Goal: Task Accomplishment & Management: Use online tool/utility

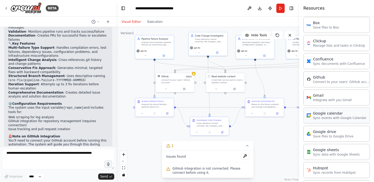
scroll to position [212, 0]
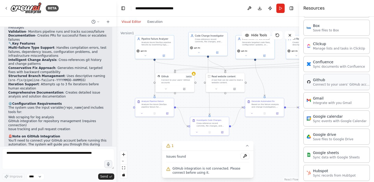
click at [327, 85] on p "Connect to your users’ GitHub accounts" at bounding box center [341, 85] width 57 height 4
click at [312, 81] on div "Github Connect to your users’ GitHub accounts" at bounding box center [336, 81] width 60 height 9
click at [326, 86] on p "Connect to your users’ GitHub accounts" at bounding box center [341, 85] width 57 height 4
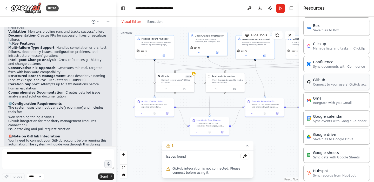
click at [326, 86] on p "Connect to your users’ GitHub accounts" at bounding box center [341, 85] width 57 height 4
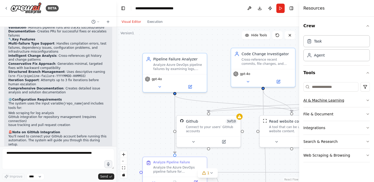
scroll to position [865, 0]
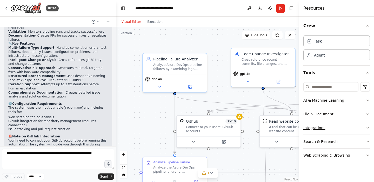
click at [324, 126] on button "Integrations" at bounding box center [336, 127] width 66 height 13
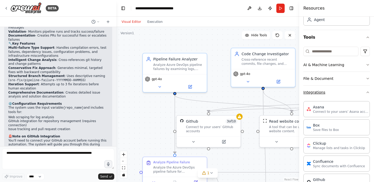
scroll to position [38, 0]
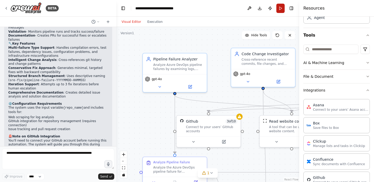
click at [280, 10] on button "Run" at bounding box center [280, 8] width 8 height 9
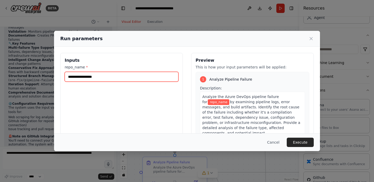
click at [166, 76] on input "repo_name *" at bounding box center [122, 77] width 114 height 10
click at [276, 141] on button "Cancel" at bounding box center [273, 142] width 21 height 9
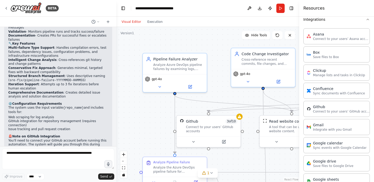
scroll to position [135, 0]
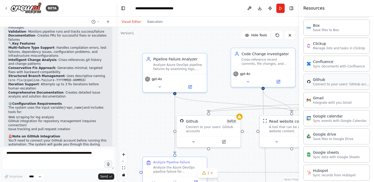
click at [323, 85] on p "Connect to your users’ GitHub accounts" at bounding box center [341, 84] width 57 height 4
click at [328, 85] on p "Connect to your users’ GitHub accounts" at bounding box center [341, 84] width 57 height 4
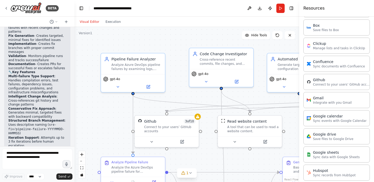
scroll to position [1147, 0]
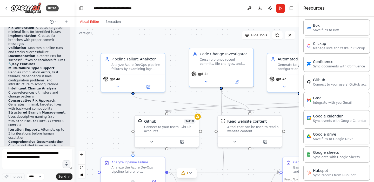
drag, startPoint x: 116, startPoint y: 110, endPoint x: 74, endPoint y: 109, distance: 41.3
click at [74, 109] on div "BETA Azure DevOps SRE Agent System Prompt 03:20 PM ▶ Thought process I'll help …" at bounding box center [187, 91] width 374 height 182
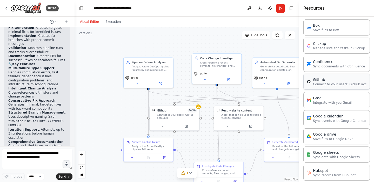
scroll to position [0, 0]
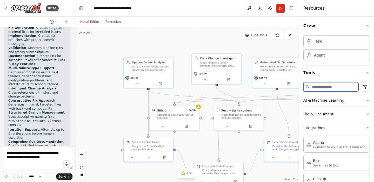
click at [325, 87] on input at bounding box center [330, 86] width 55 height 9
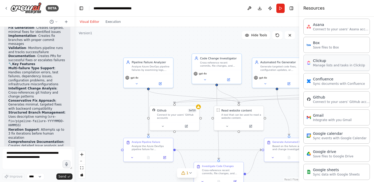
scroll to position [136, 0]
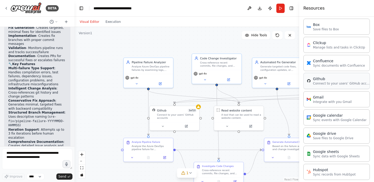
click at [318, 81] on div "Github" at bounding box center [341, 78] width 57 height 5
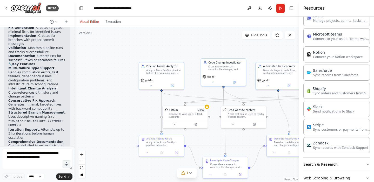
scroll to position [338, 0]
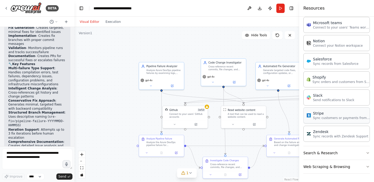
click at [317, 117] on p "Sync customers or payments from Stripe" at bounding box center [341, 118] width 57 height 4
click at [323, 104] on div "Slack Send notifications to Slack" at bounding box center [336, 97] width 66 height 16
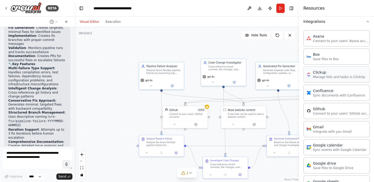
scroll to position [114, 0]
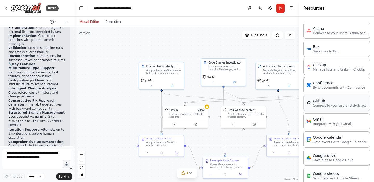
click at [321, 104] on p "Connect to your users’ GitHub accounts" at bounding box center [341, 106] width 57 height 4
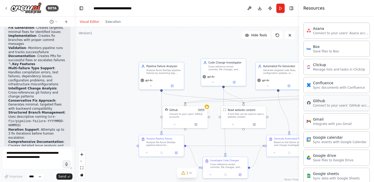
click at [321, 104] on p "Connect to your users’ GitHub accounts" at bounding box center [341, 106] width 57 height 4
click at [342, 105] on p "Connect to your users’ GitHub accounts" at bounding box center [341, 106] width 57 height 4
click at [291, 9] on button "Toggle Right Sidebar" at bounding box center [291, 8] width 7 height 7
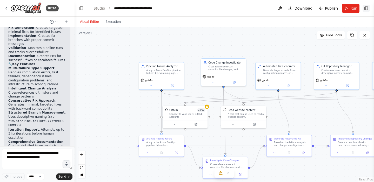
click at [365, 5] on button "Toggle Right Sidebar" at bounding box center [365, 8] width 7 height 7
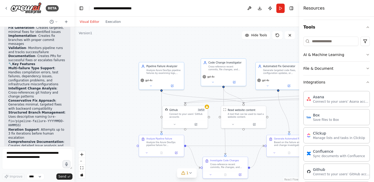
scroll to position [47, 0]
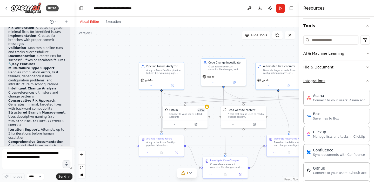
click at [317, 81] on button "Integrations" at bounding box center [336, 80] width 66 height 13
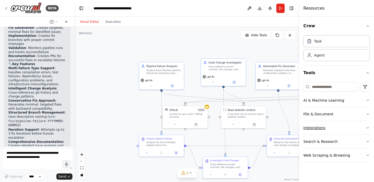
click at [325, 130] on button "Integrations" at bounding box center [336, 127] width 66 height 13
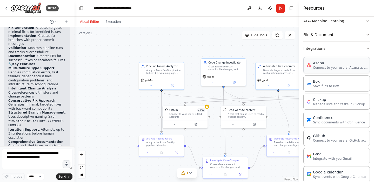
scroll to position [81, 0]
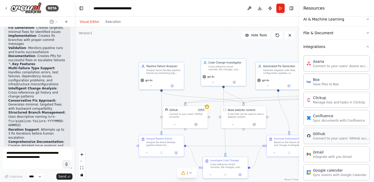
click at [325, 143] on div "Github Connect to your users’ GitHub accounts" at bounding box center [336, 136] width 66 height 16
drag, startPoint x: 154, startPoint y: 113, endPoint x: 112, endPoint y: 110, distance: 41.4
click at [112, 110] on div "Connect to your users’ GitHub accounts" at bounding box center [102, 111] width 36 height 6
click at [118, 97] on icon at bounding box center [118, 96] width 2 height 3
click at [104, 97] on button "Confirm" at bounding box center [103, 96] width 18 height 6
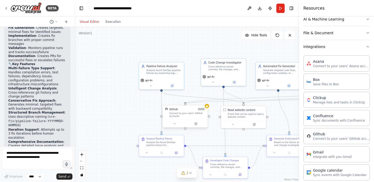
click at [186, 115] on div "Connect to your users’ GitHub accounts" at bounding box center [187, 115] width 36 height 6
click at [196, 124] on icon at bounding box center [196, 124] width 2 height 2
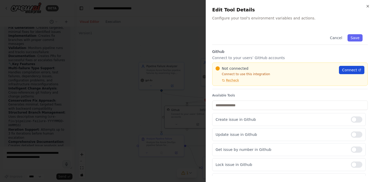
click at [352, 69] on span "Connect" at bounding box center [349, 69] width 15 height 5
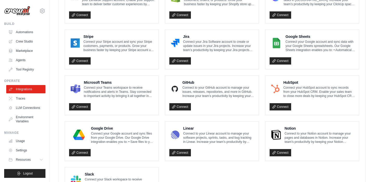
scroll to position [250, 0]
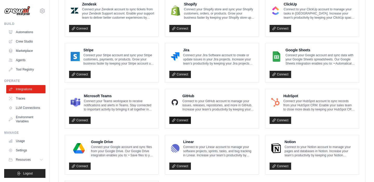
click at [183, 119] on link "Connect" at bounding box center [180, 120] width 22 height 7
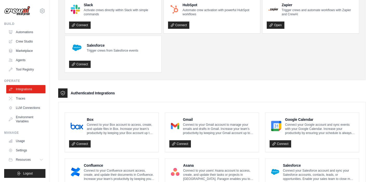
scroll to position [0, 0]
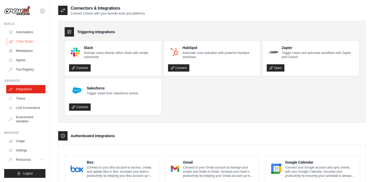
click at [28, 39] on link "Crew Studio" at bounding box center [26, 41] width 39 height 8
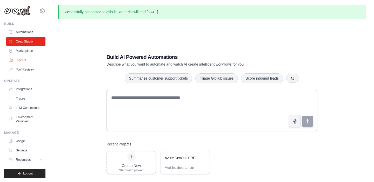
click at [27, 59] on link "Agents" at bounding box center [26, 60] width 39 height 8
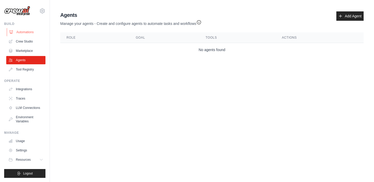
click at [31, 31] on link "Automations" at bounding box center [26, 32] width 39 height 8
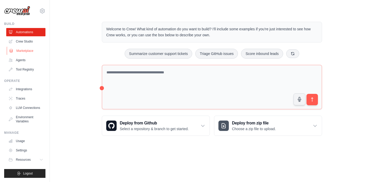
click at [31, 48] on link "Marketplace" at bounding box center [26, 51] width 39 height 8
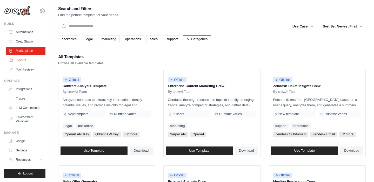
click at [22, 60] on link "Agents" at bounding box center [26, 60] width 39 height 8
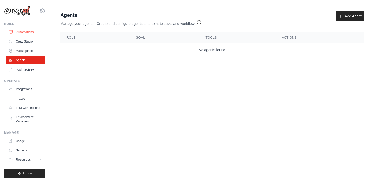
click at [29, 30] on link "Automations" at bounding box center [26, 32] width 39 height 8
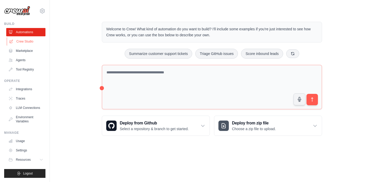
click at [26, 39] on link "Crew Studio" at bounding box center [26, 41] width 39 height 8
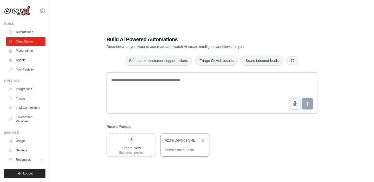
click at [183, 141] on div "Azure DevOps SRE Agent System" at bounding box center [183, 140] width 36 height 5
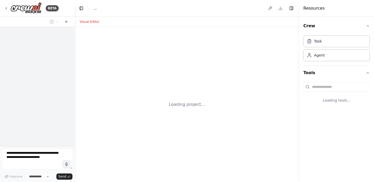
select select "****"
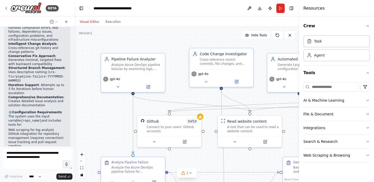
scroll to position [1191, 0]
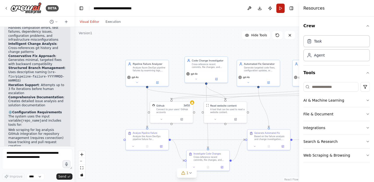
click at [282, 10] on button "Run" at bounding box center [280, 8] width 8 height 9
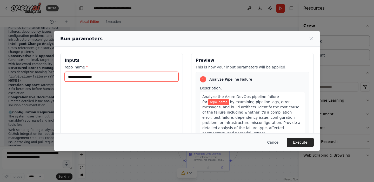
click at [130, 77] on input "repo_name *" at bounding box center [122, 77] width 114 height 10
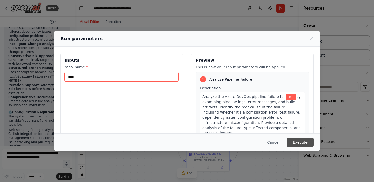
type input "****"
click at [302, 141] on button "Execute" at bounding box center [299, 142] width 27 height 9
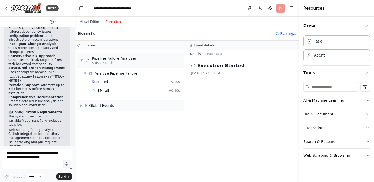
click at [114, 20] on button "Execution" at bounding box center [113, 22] width 22 height 6
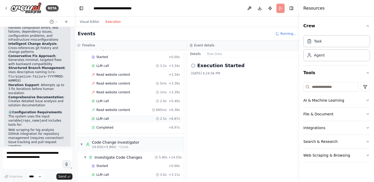
scroll to position [0, 0]
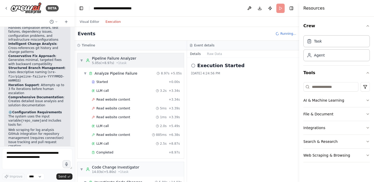
click at [82, 62] on span "▼" at bounding box center [81, 60] width 3 height 4
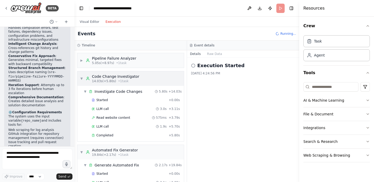
click at [84, 77] on div "▼ Code Change Investigator 14.03s (+5.80s) • 1 task" at bounding box center [109, 78] width 59 height 9
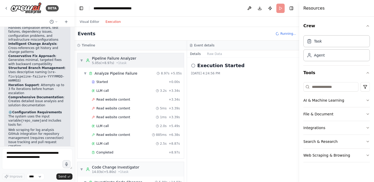
click at [81, 62] on span "▼" at bounding box center [81, 60] width 3 height 4
click at [81, 79] on div "▼ Analyze Pipeline Failure 8.97s + 5.05s Started + 0.00s LLM call 3.2s + 3.34s …" at bounding box center [130, 113] width 106 height 91
